Goal: Transaction & Acquisition: Purchase product/service

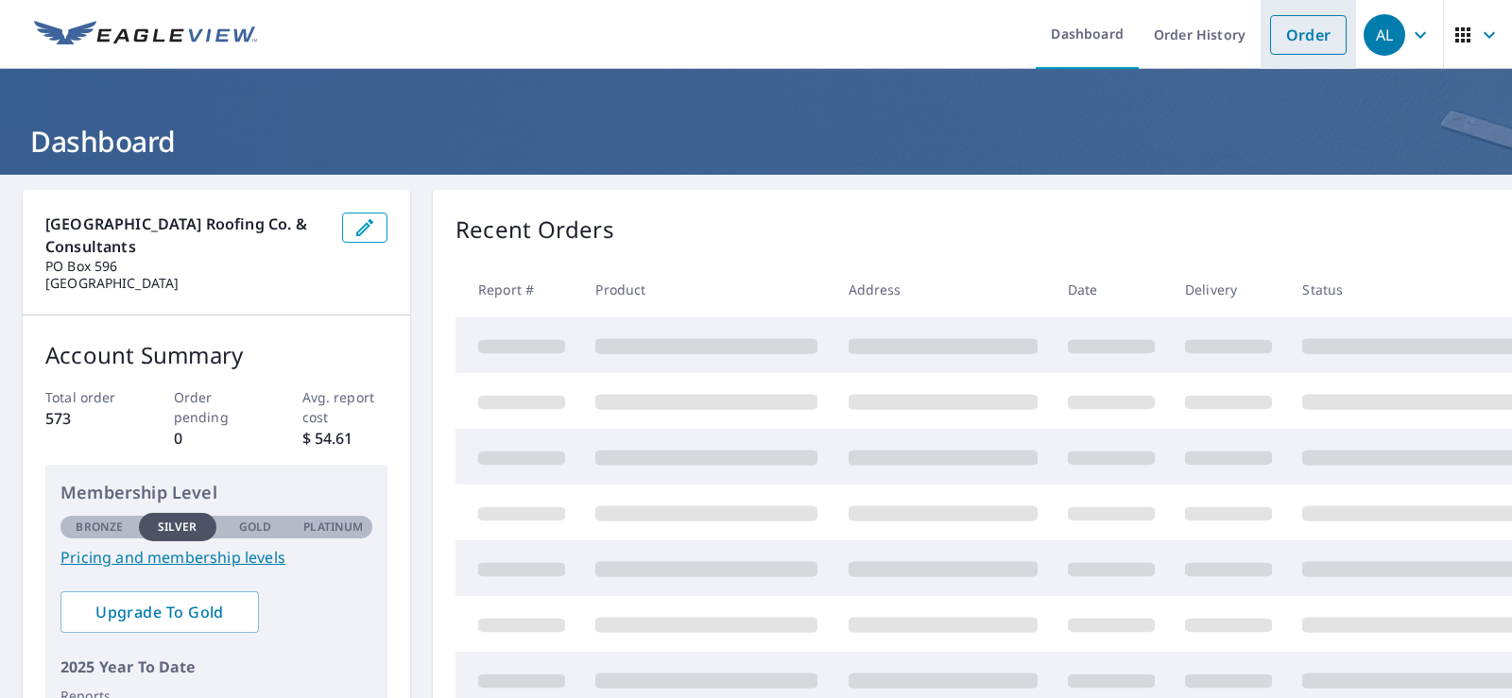
click at [1292, 38] on link "Order" at bounding box center [1308, 35] width 77 height 40
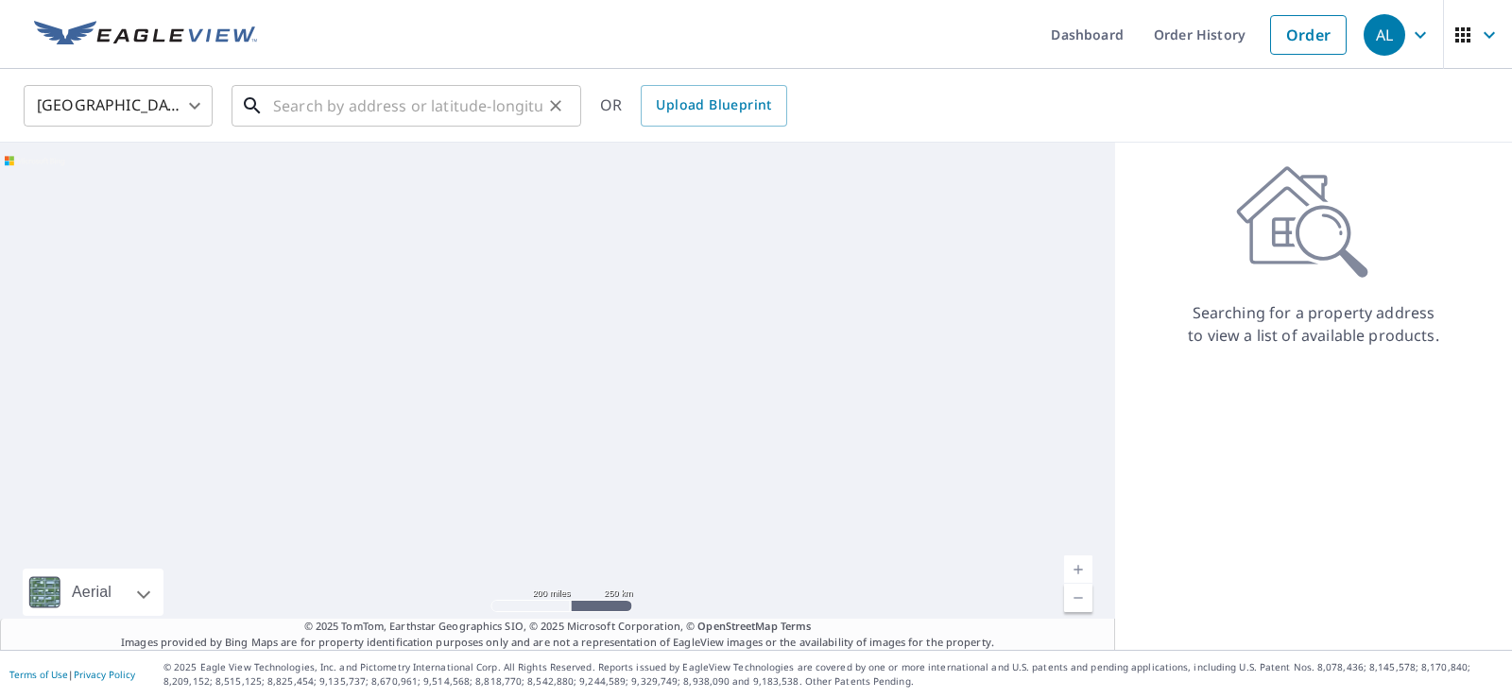
click at [284, 114] on input "text" at bounding box center [407, 105] width 269 height 53
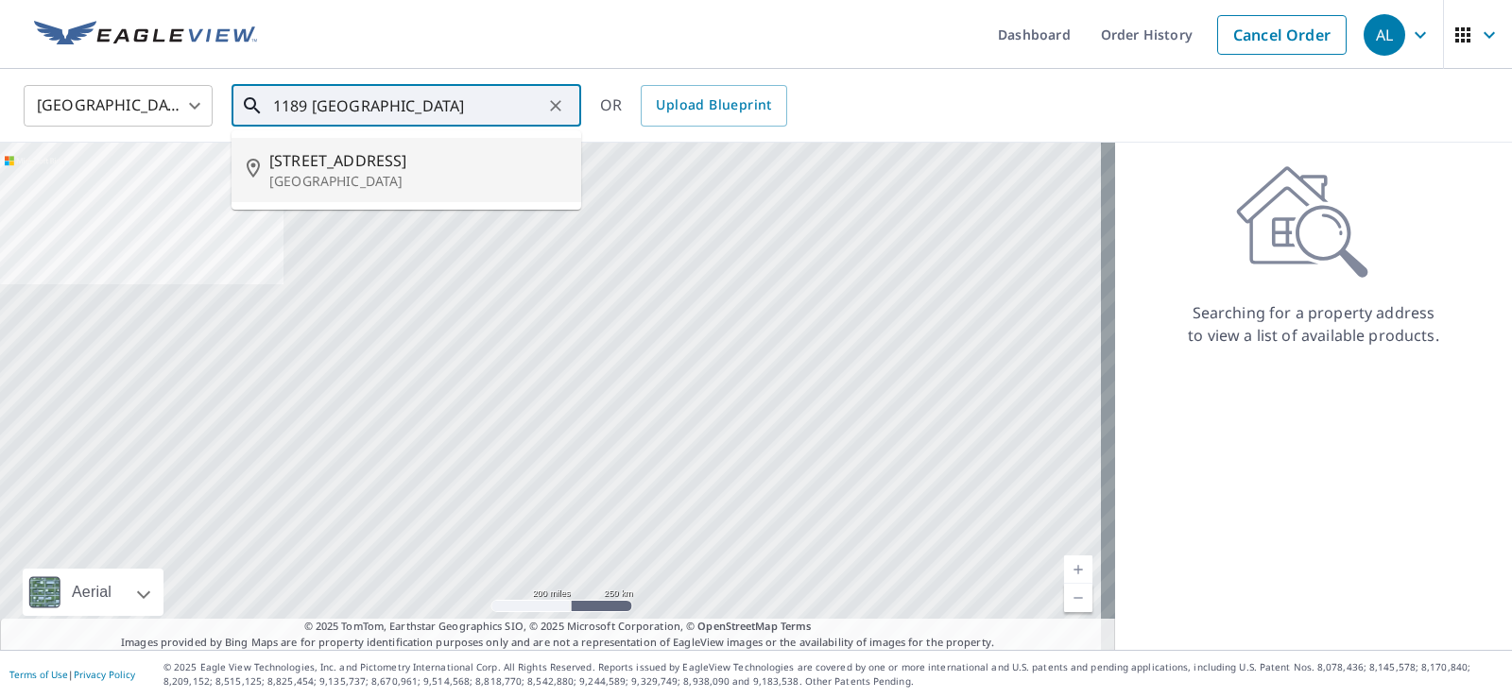
click at [372, 170] on span "[STREET_ADDRESS]" at bounding box center [417, 160] width 297 height 23
type input "[STREET_ADDRESS]"
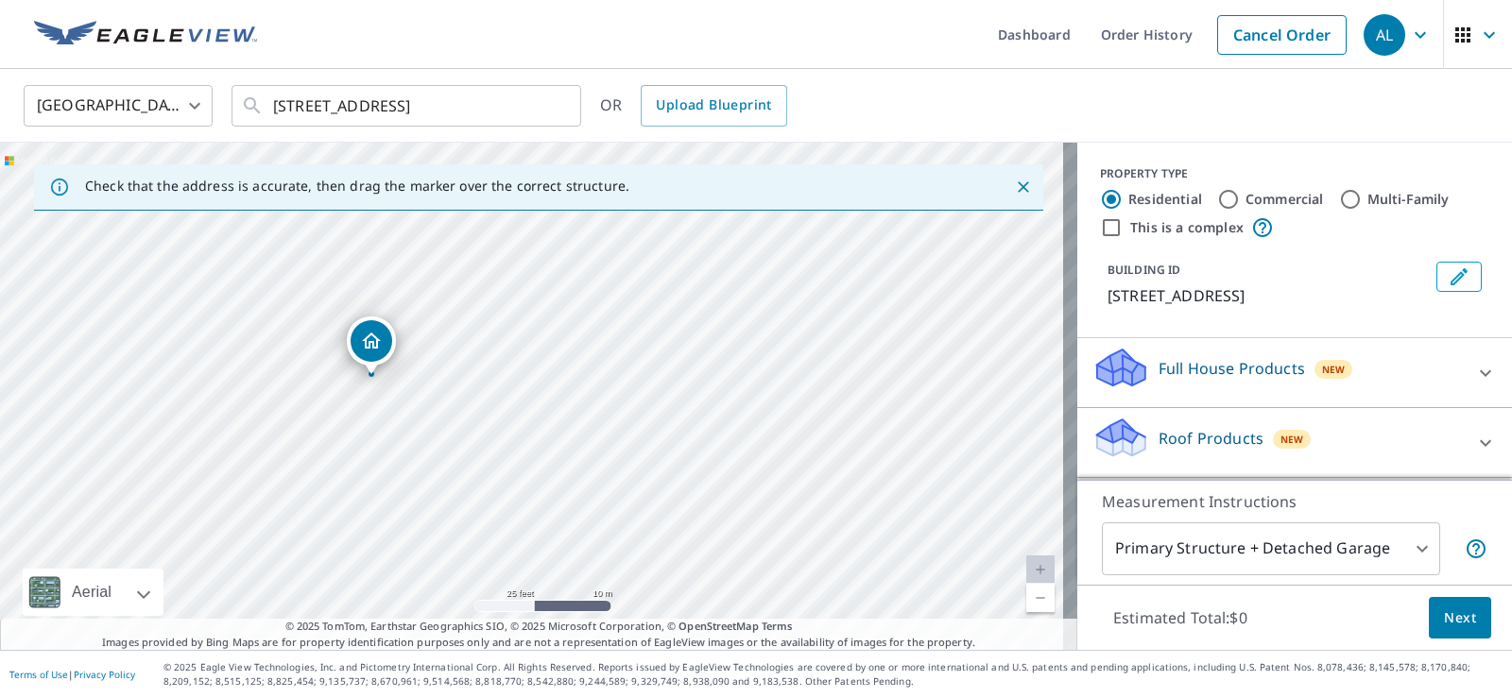
click at [1368, 452] on div "Roof Products New" at bounding box center [1278, 443] width 370 height 54
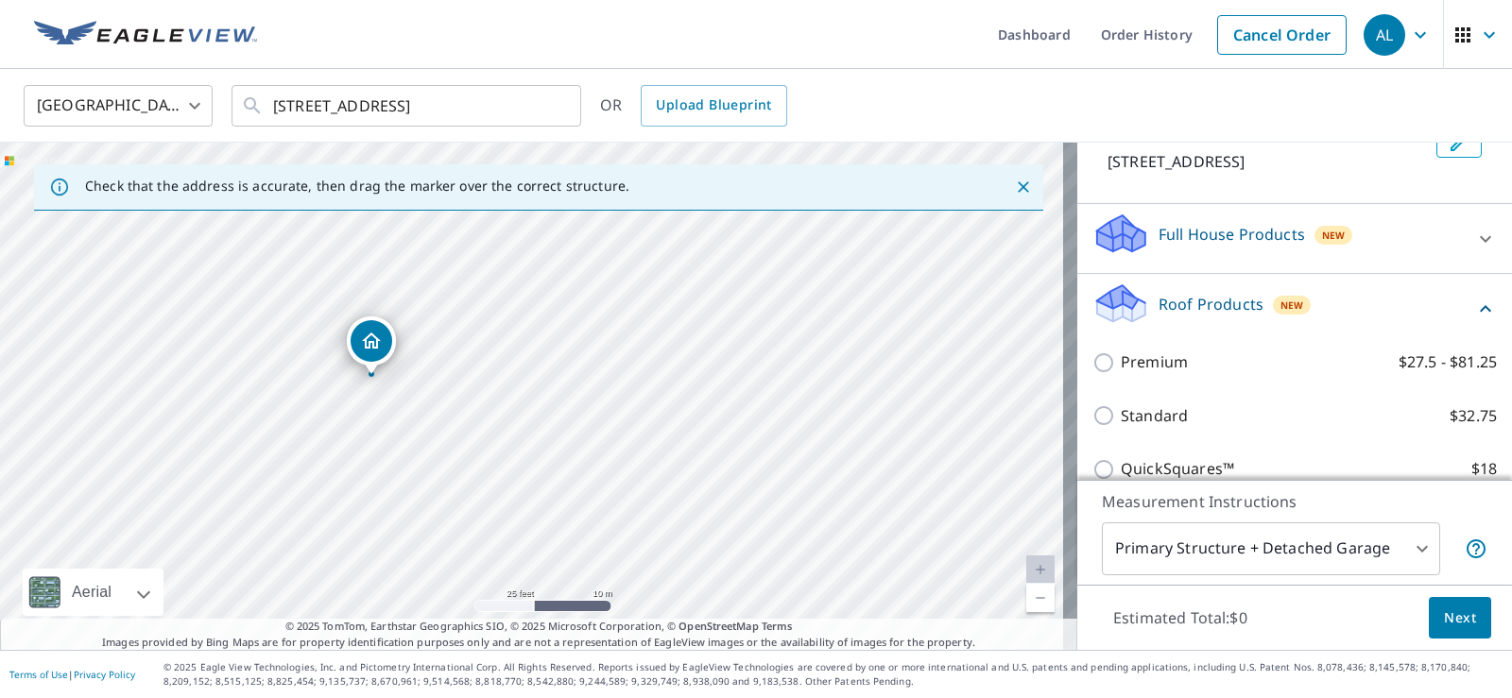
scroll to position [189, 0]
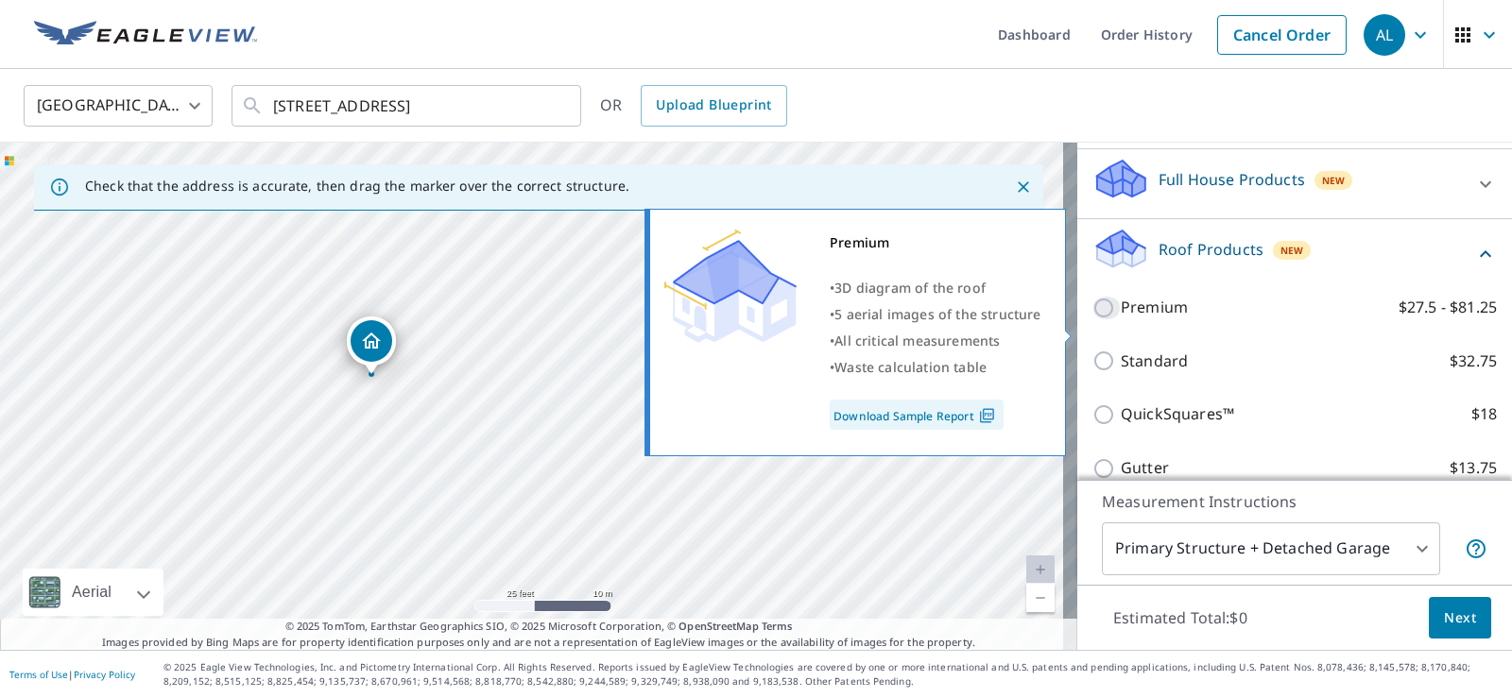
click at [1093, 319] on input "Premium $27.5 - $81.25" at bounding box center [1107, 308] width 28 height 23
checkbox input "true"
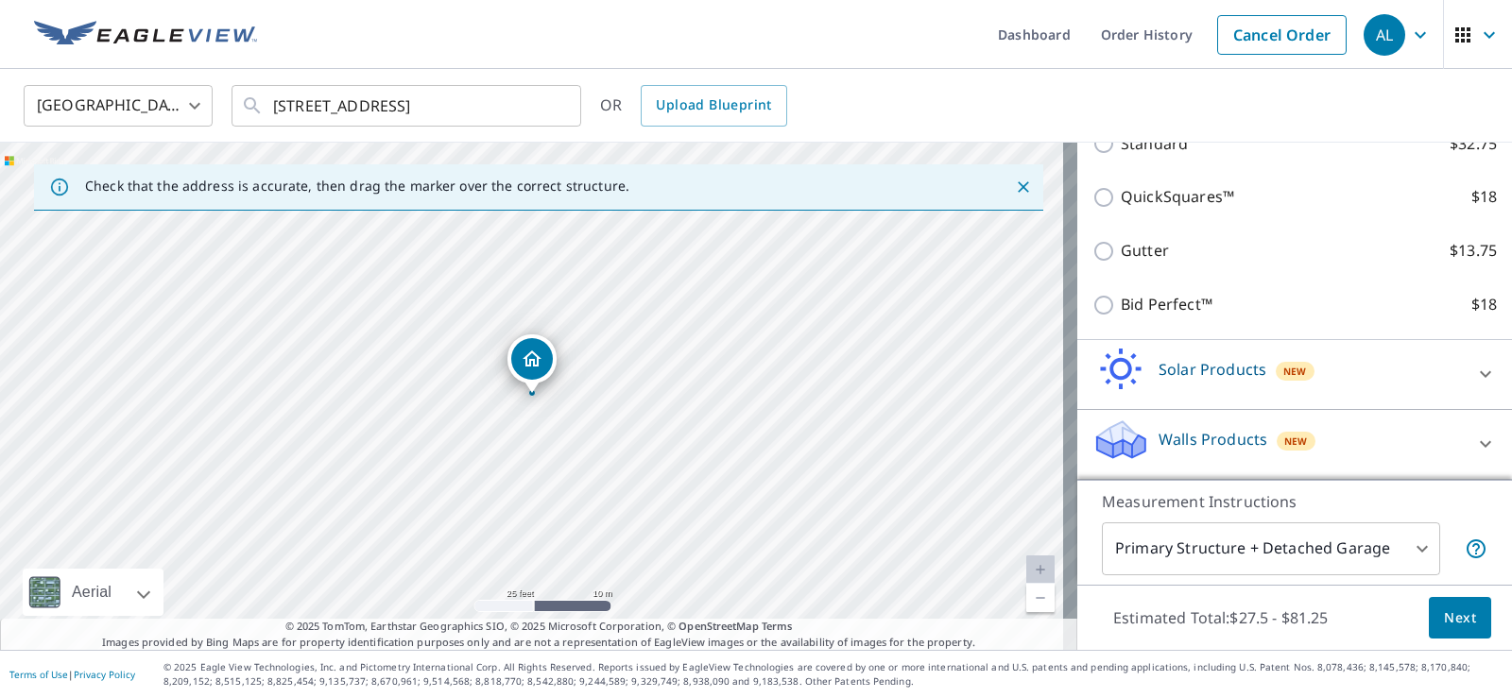
scroll to position [490, 0]
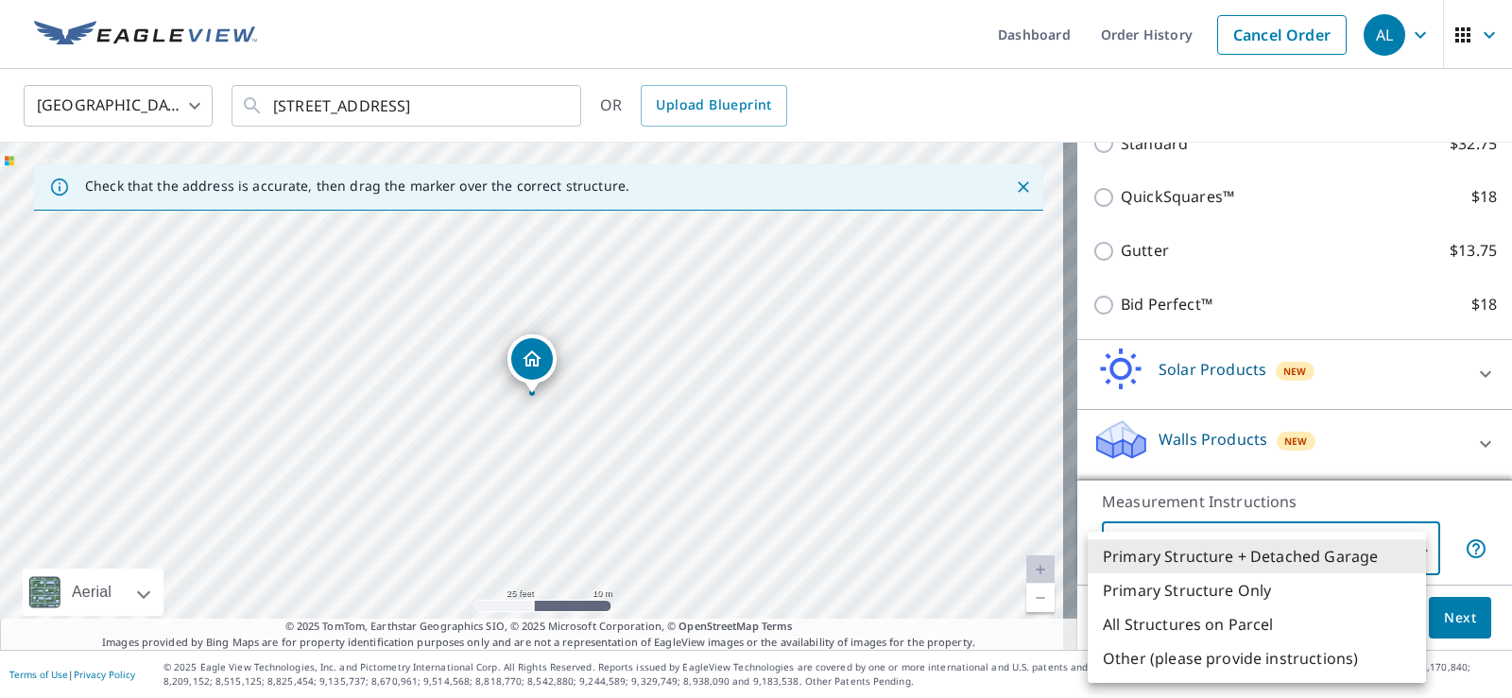
click at [1408, 550] on body "AL AL Dashboard Order History Cancel Order AL United States [GEOGRAPHIC_DATA] ​…" at bounding box center [756, 349] width 1512 height 698
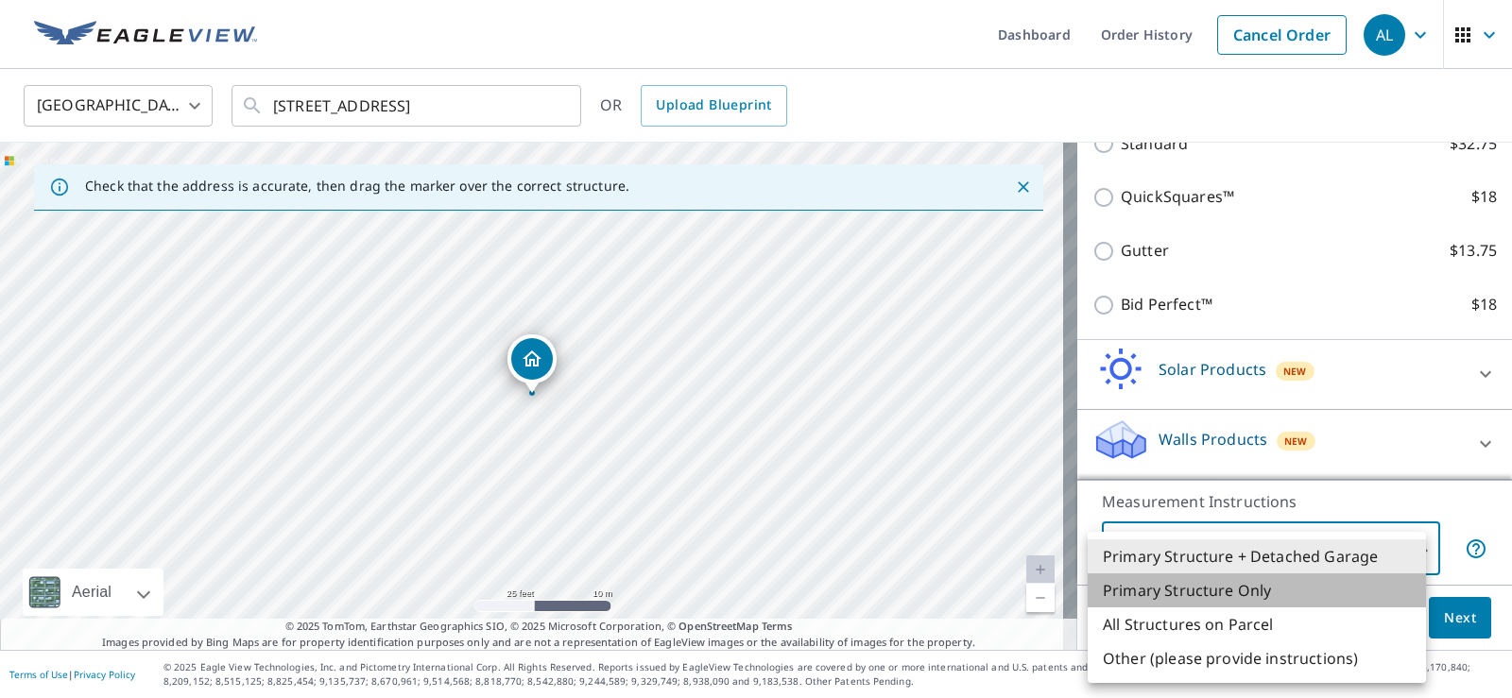
click at [1230, 596] on li "Primary Structure Only" at bounding box center [1257, 591] width 338 height 34
type input "2"
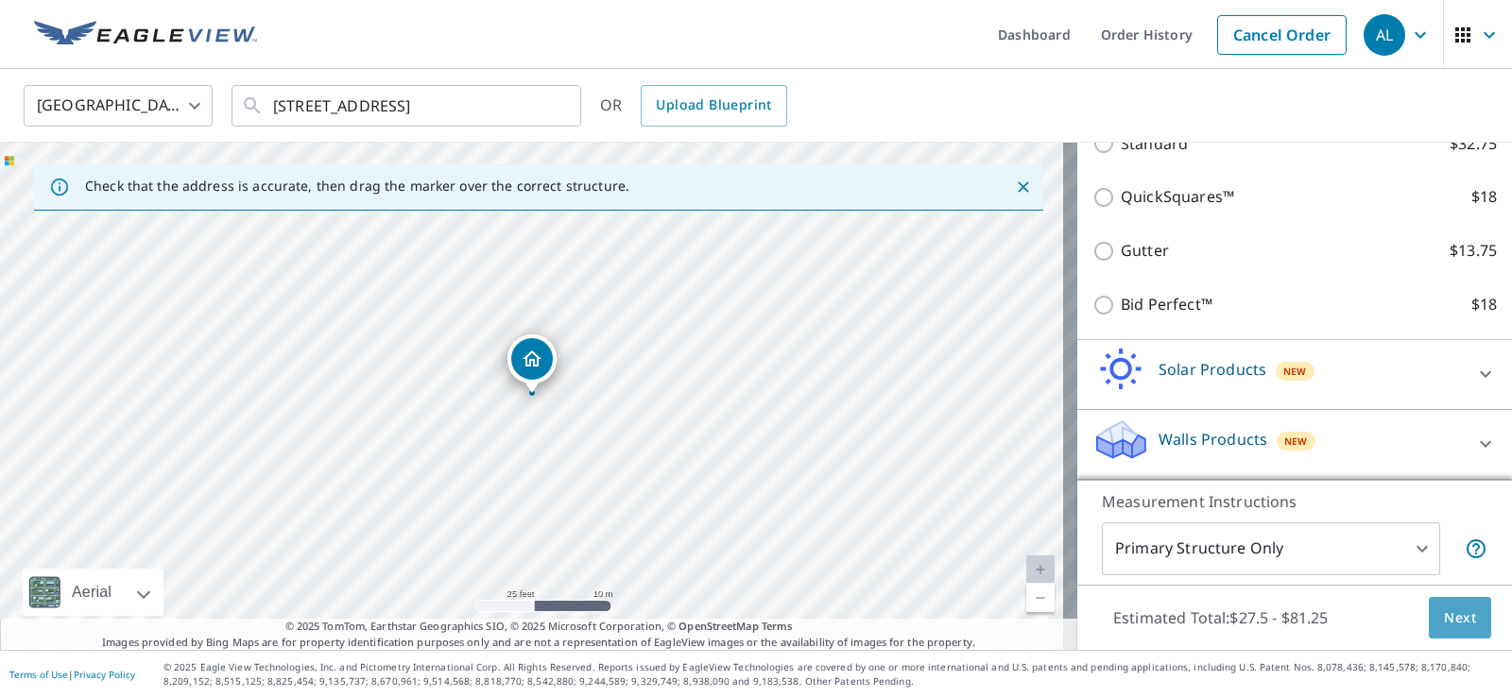
click at [1451, 610] on span "Next" at bounding box center [1460, 619] width 32 height 24
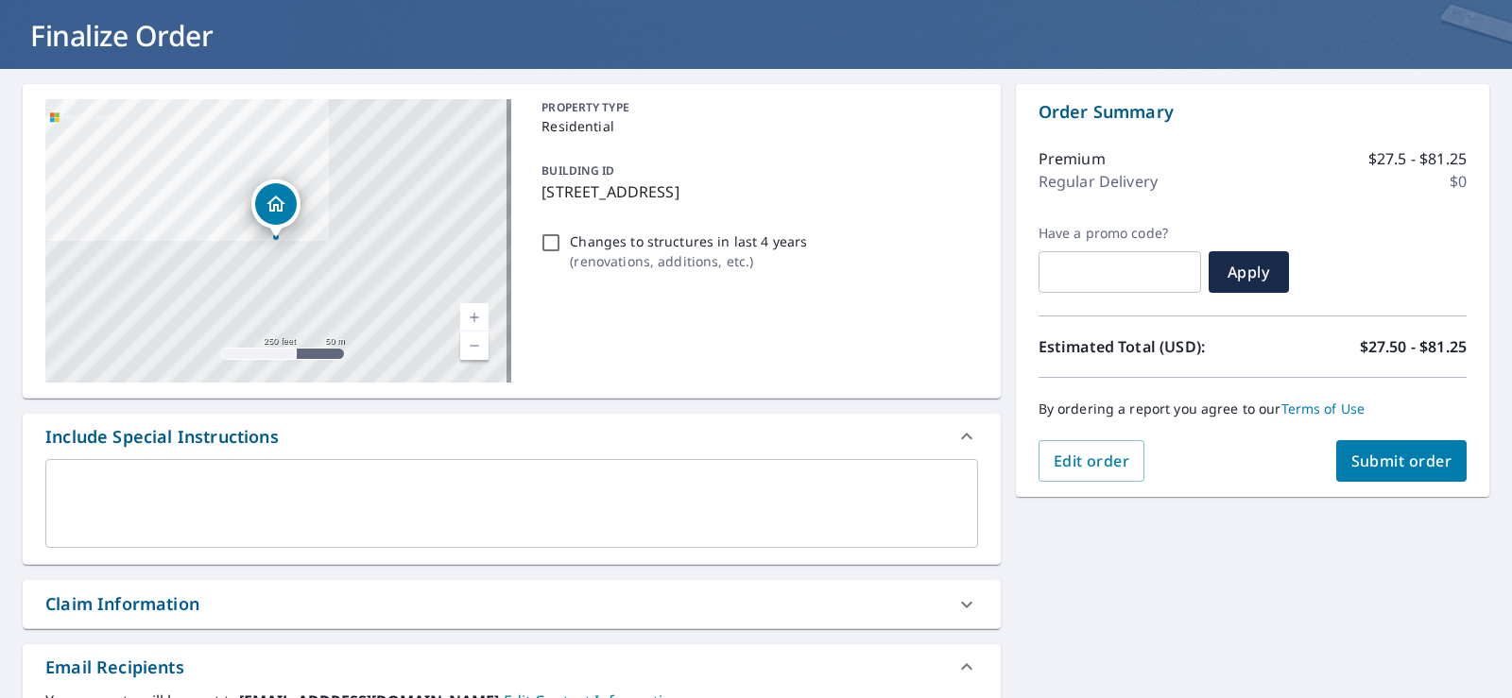
scroll to position [378, 0]
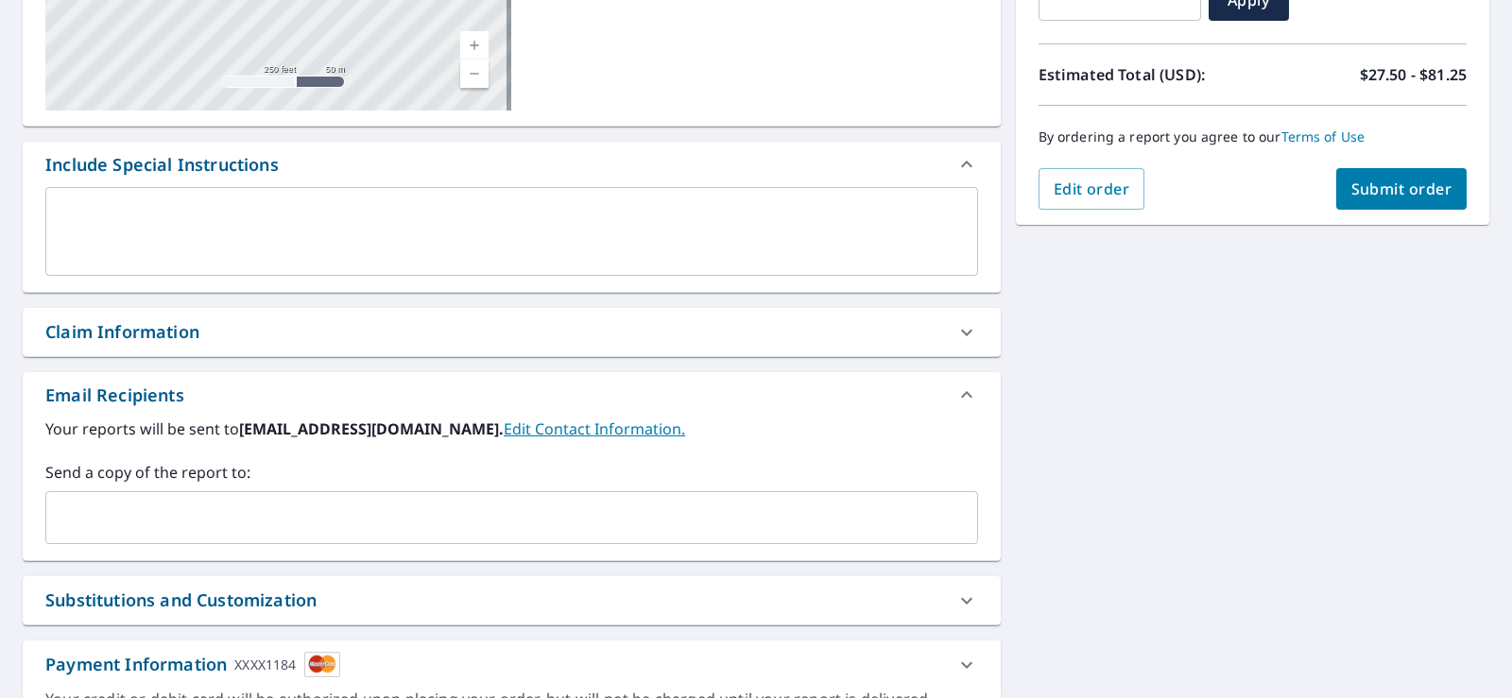
click at [119, 334] on div "Claim Information" at bounding box center [122, 332] width 154 height 26
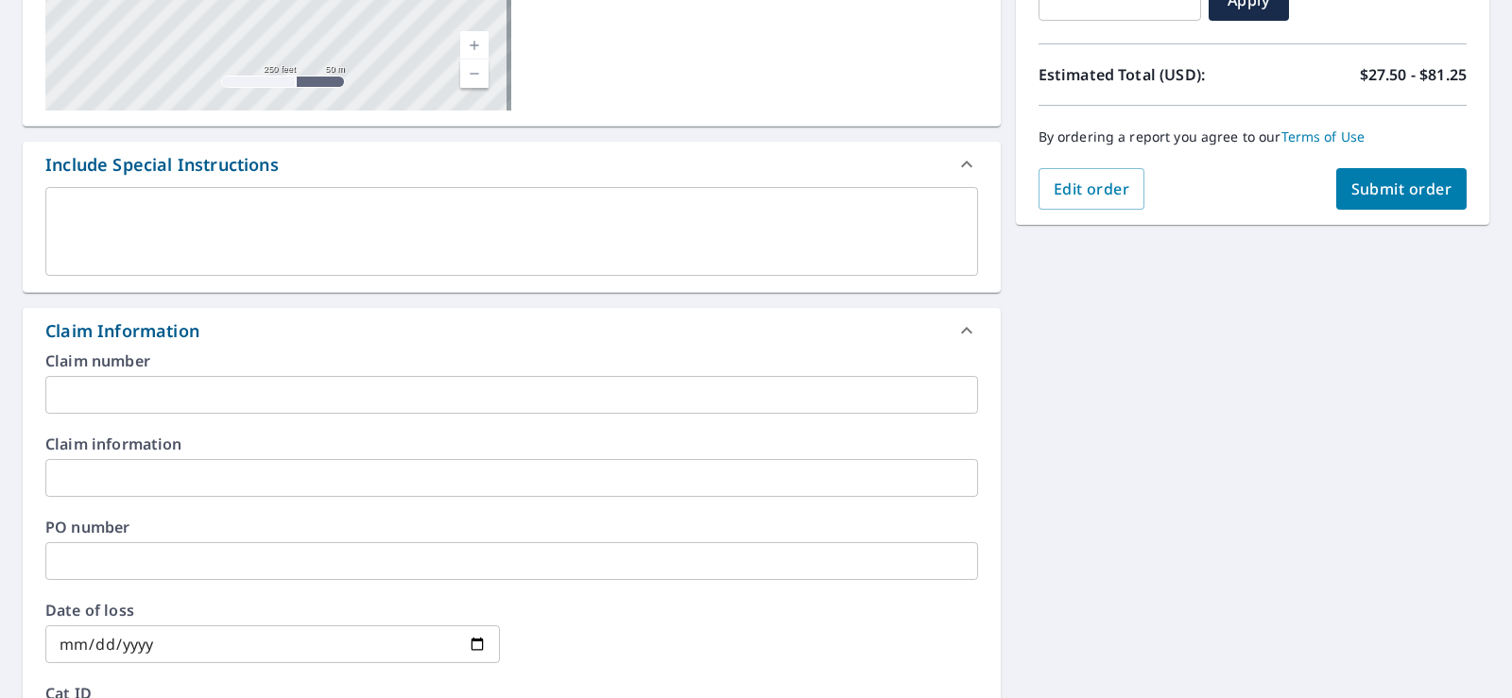
click at [107, 383] on input "text" at bounding box center [511, 395] width 933 height 38
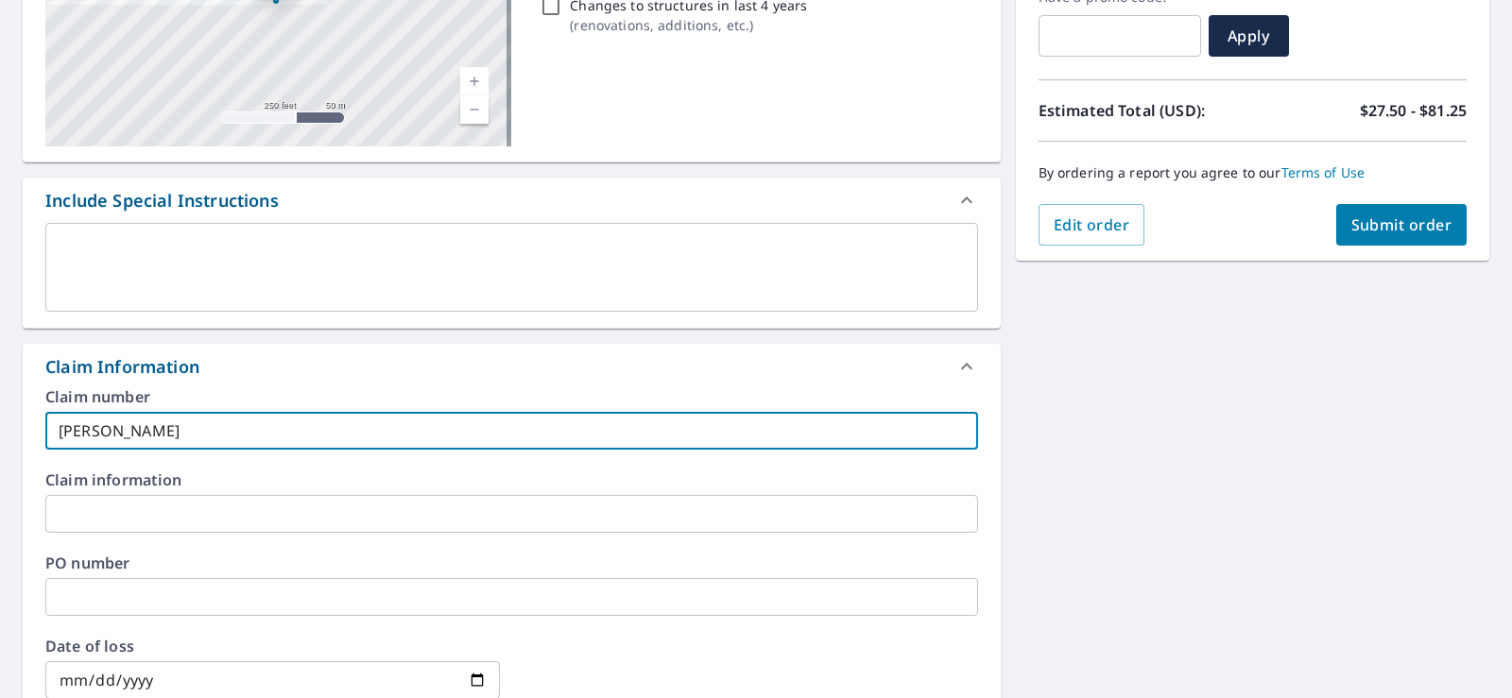
scroll to position [0, 0]
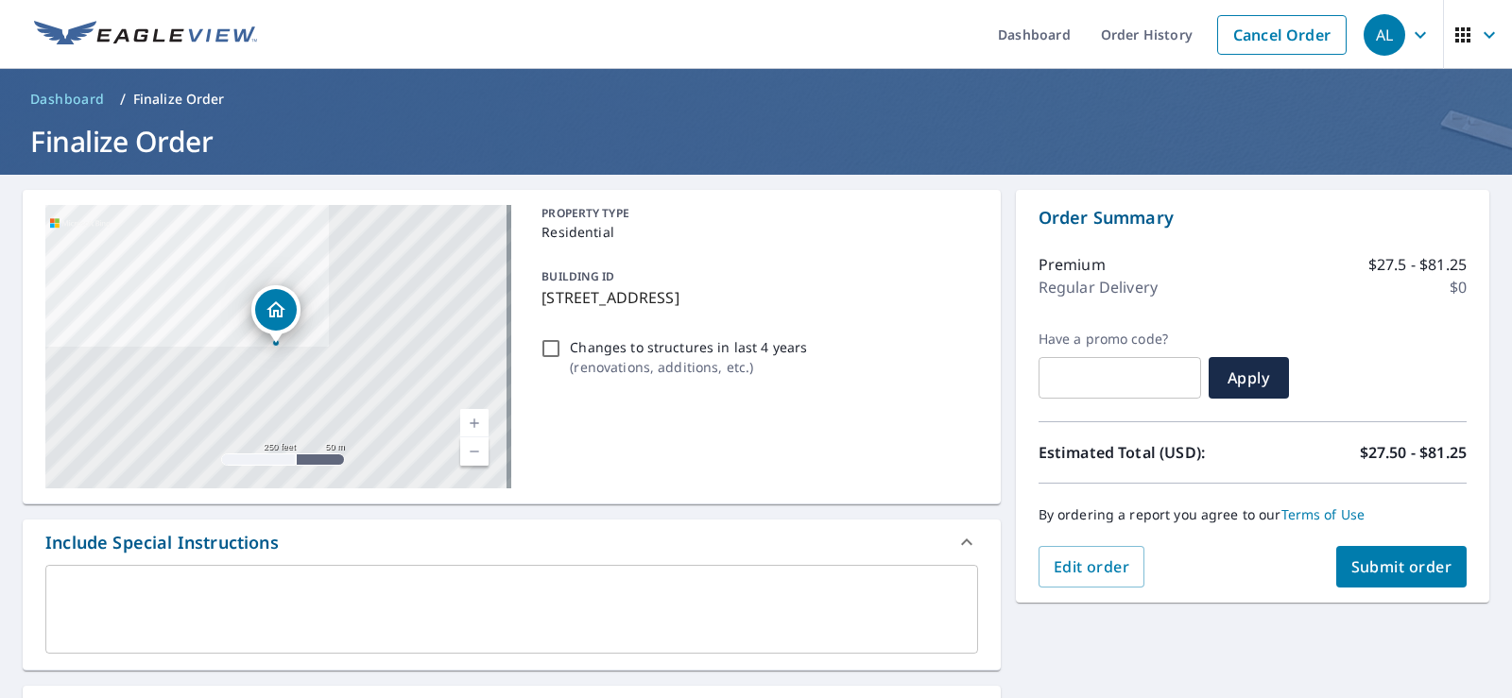
type input "[PERSON_NAME]"
click at [1396, 575] on span "Submit order" at bounding box center [1401, 567] width 101 height 21
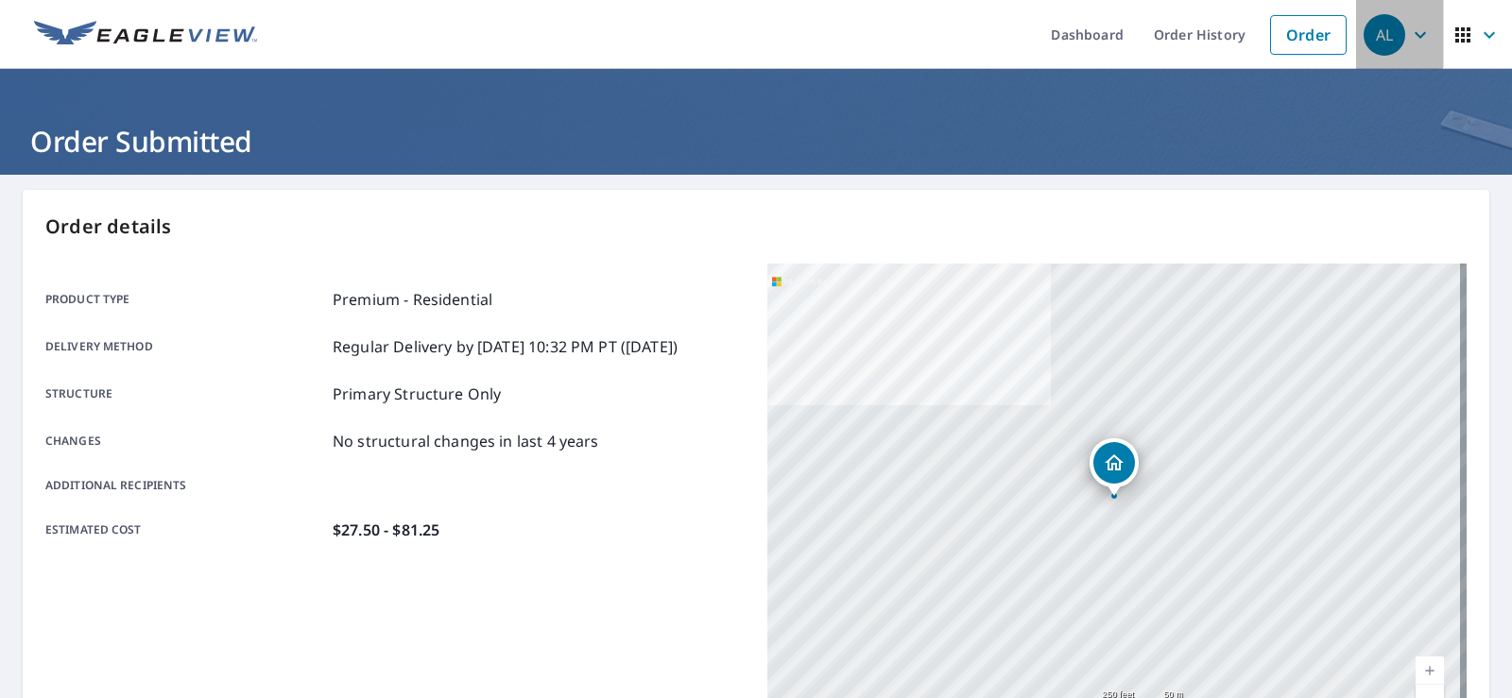
click at [1415, 36] on icon "button" at bounding box center [1420, 34] width 11 height 7
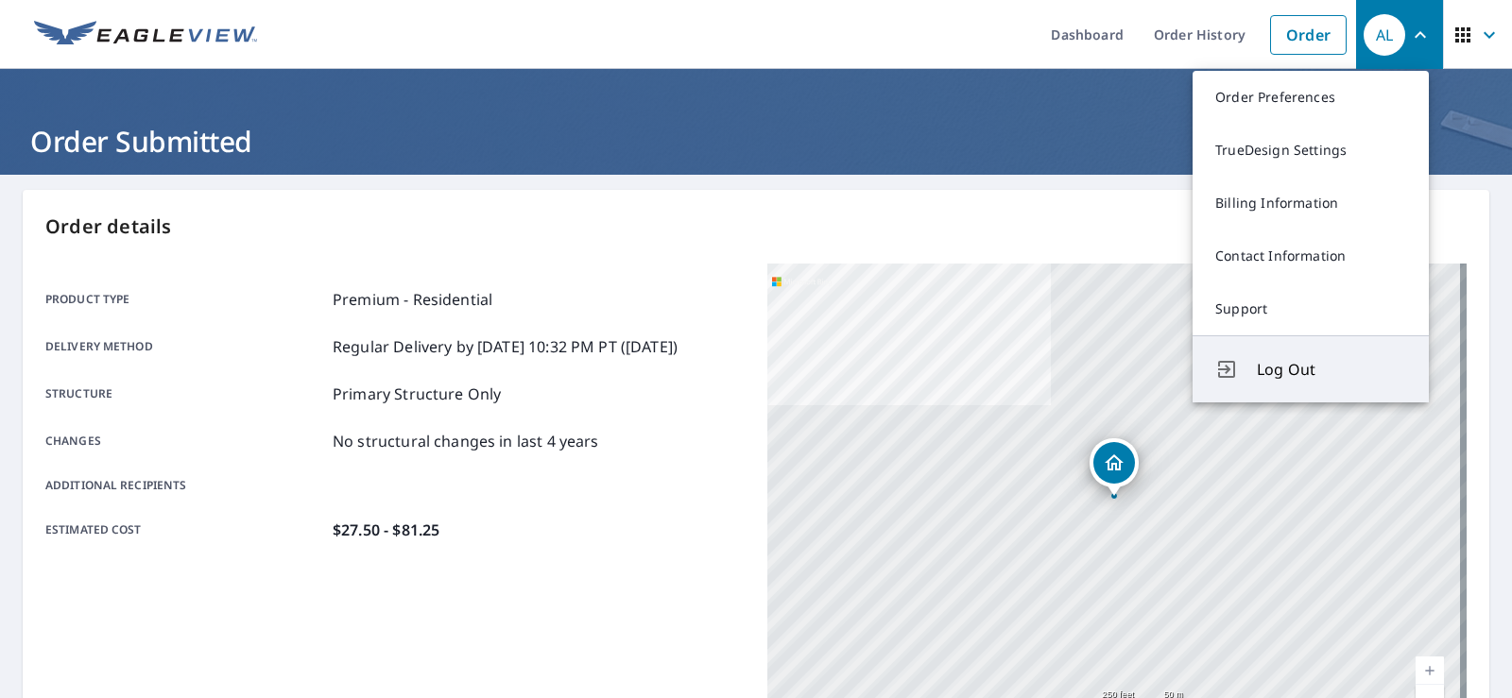
click at [1282, 373] on span "Log Out" at bounding box center [1331, 369] width 149 height 23
